Goal: Task Accomplishment & Management: Manage account settings

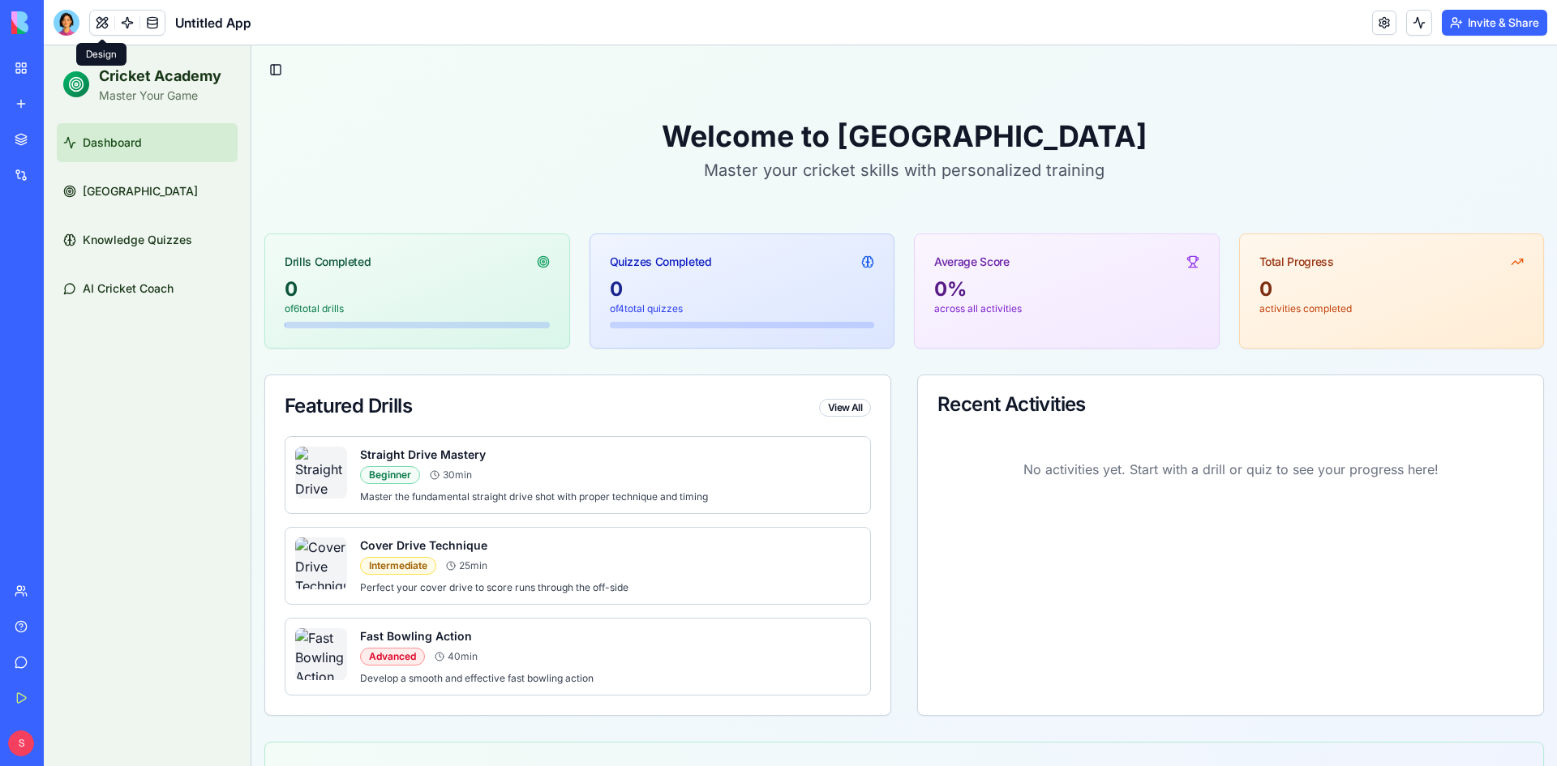
click at [168, 73] on h2 "Cricket Academy" at bounding box center [160, 76] width 122 height 23
click at [135, 76] on h2 "Cricket Academy" at bounding box center [160, 76] width 122 height 23
click at [124, 89] on p "Master Your Game" at bounding box center [160, 96] width 122 height 16
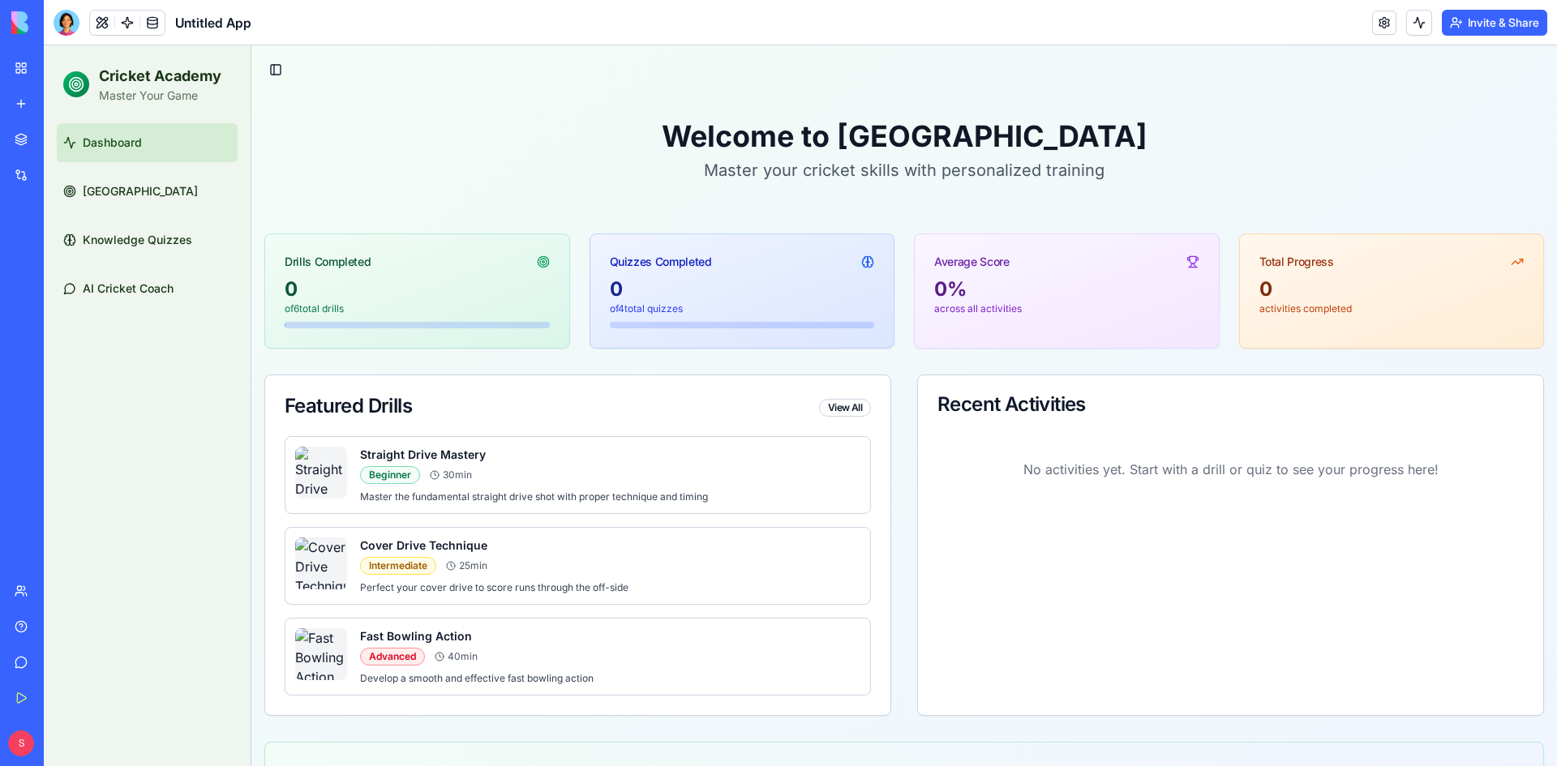
click at [229, 19] on span "Untitled App" at bounding box center [213, 22] width 76 height 19
click at [199, 23] on span "Untitled App" at bounding box center [213, 22] width 76 height 19
click at [273, 26] on header "Untitled App Invite & Share" at bounding box center [800, 22] width 1513 height 45
click at [1387, 80] on div "Toggle Sidebar Welcome to Cricket Academy Master your cricket skills with perso…" at bounding box center [904, 523] width 1306 height 956
click at [1389, 28] on link at bounding box center [1384, 23] width 24 height 24
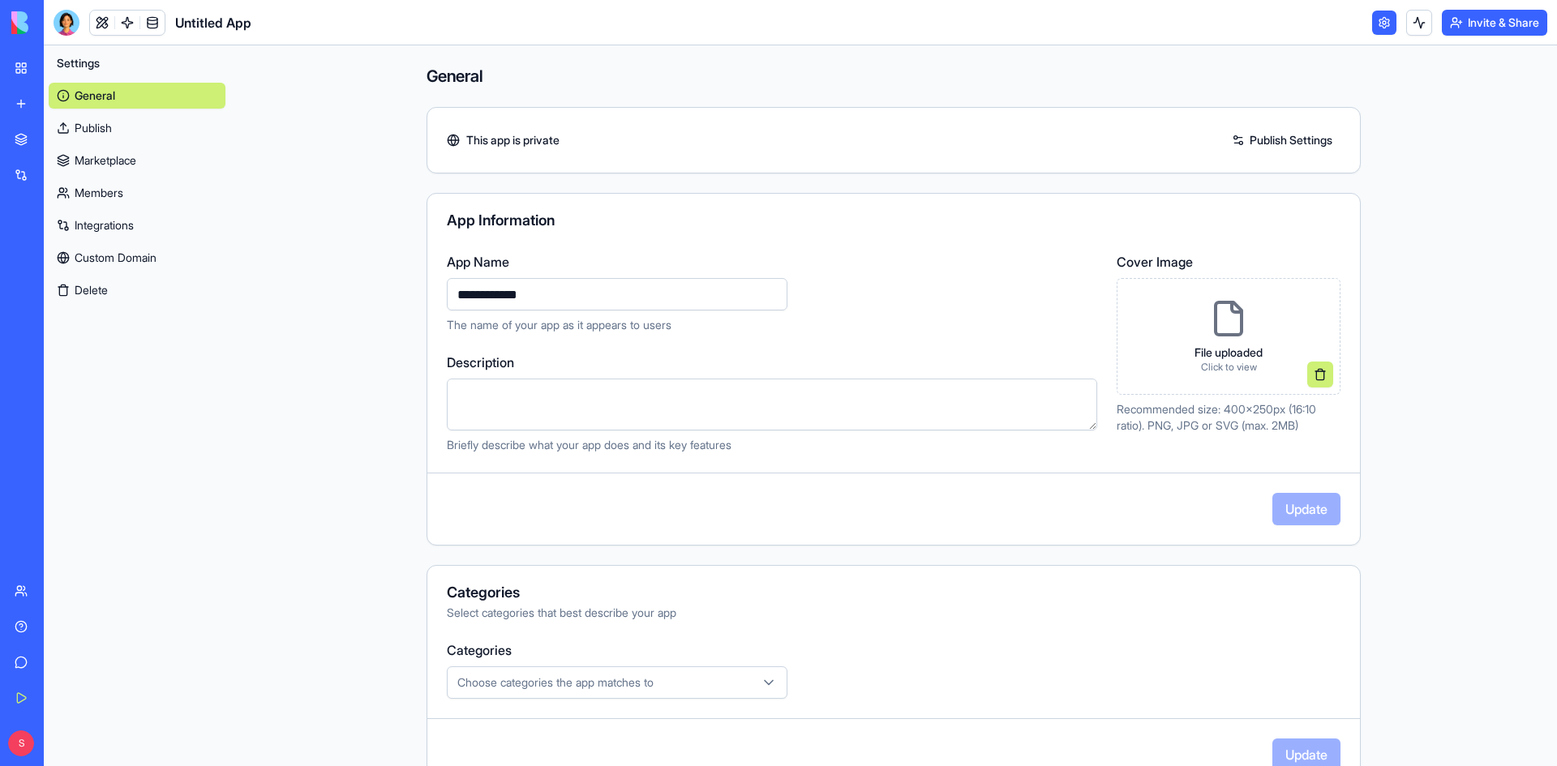
click at [551, 293] on input "**********" at bounding box center [617, 294] width 341 height 32
type input "**********"
click at [1315, 509] on button "Update" at bounding box center [1306, 509] width 68 height 32
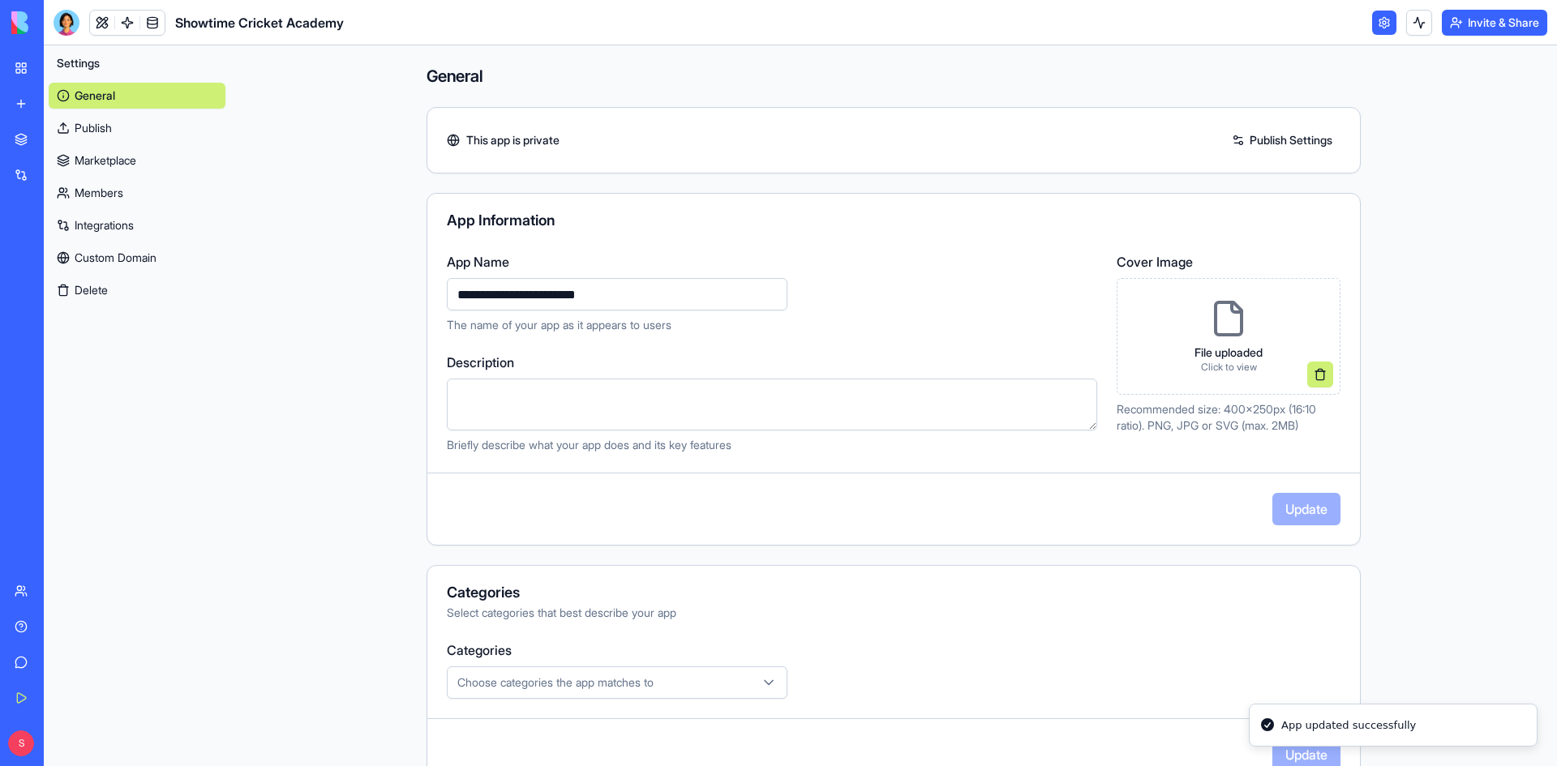
click at [114, 105] on link "General" at bounding box center [137, 96] width 177 height 26
